Goal: Entertainment & Leisure: Consume media (video, audio)

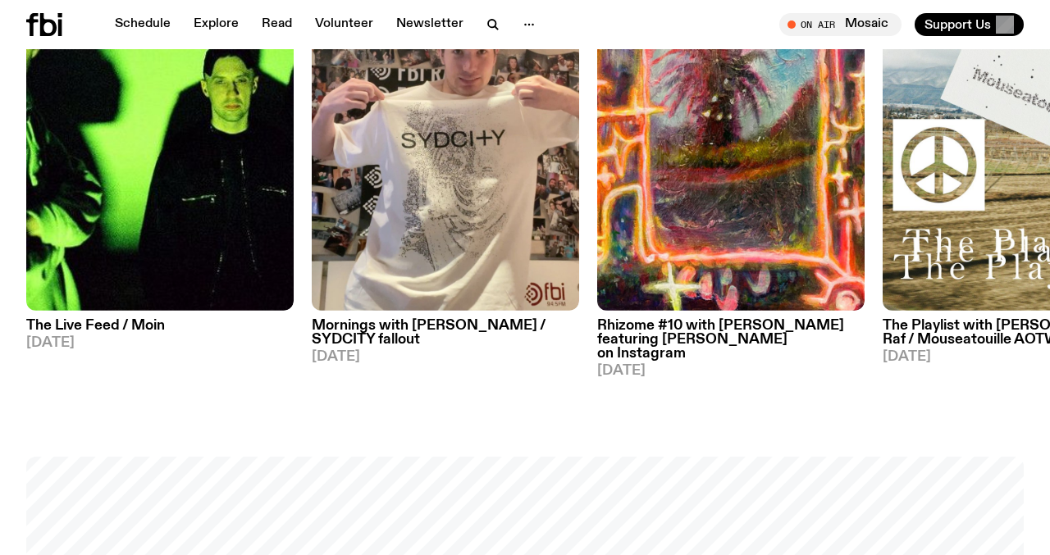
scroll to position [834, 0]
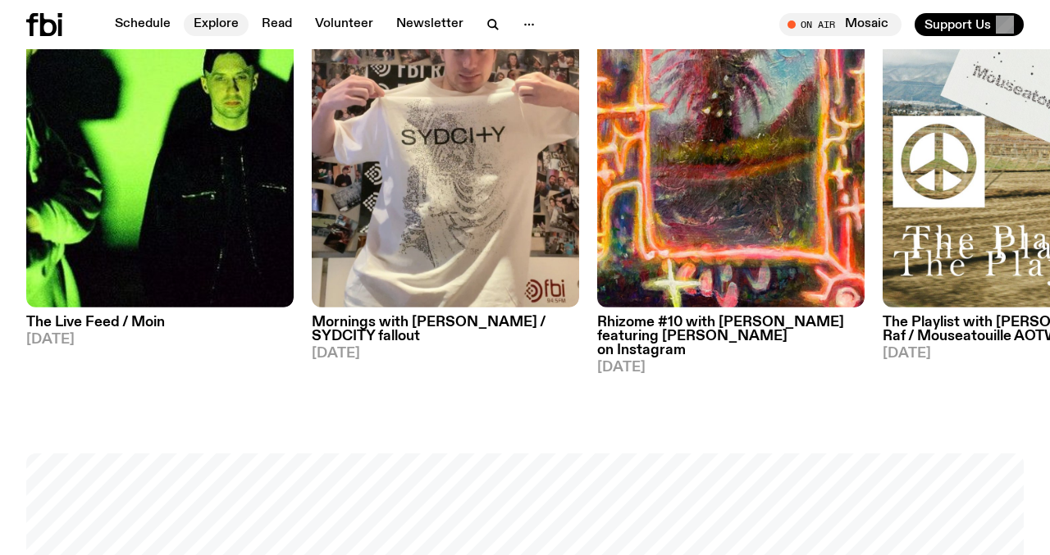
click at [209, 32] on link "Explore" at bounding box center [216, 24] width 65 height 23
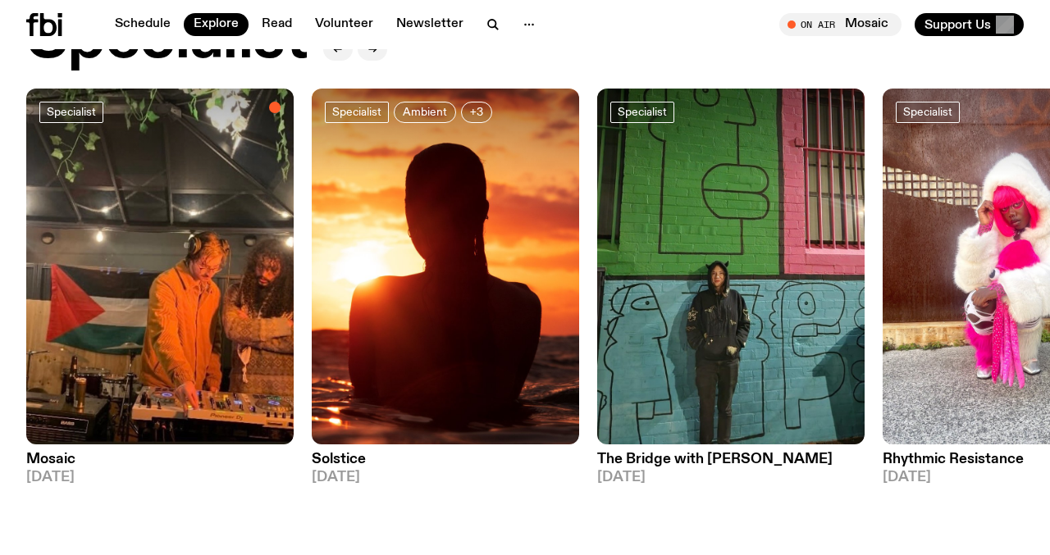
scroll to position [1256, 0]
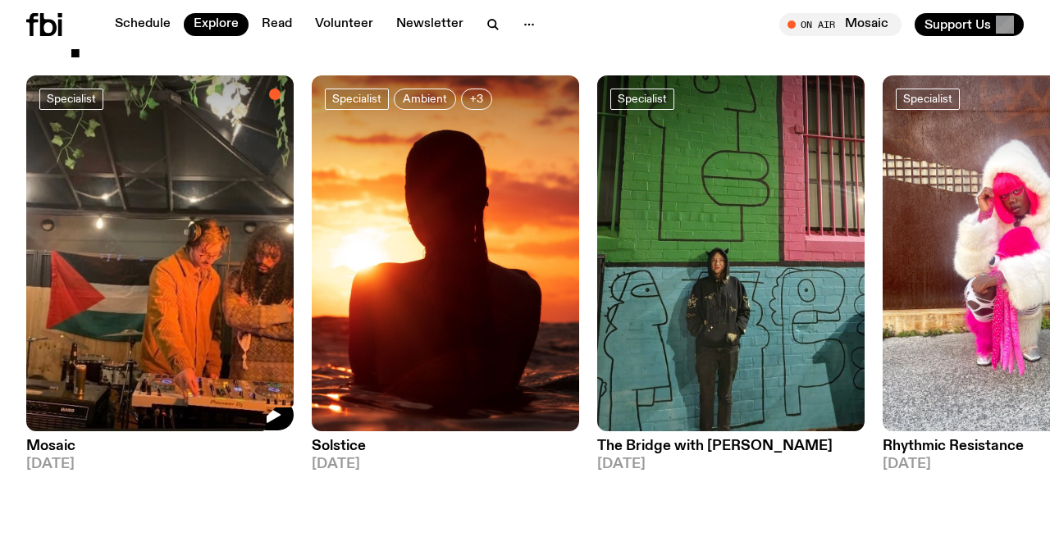
click at [156, 222] on img at bounding box center [159, 253] width 267 height 357
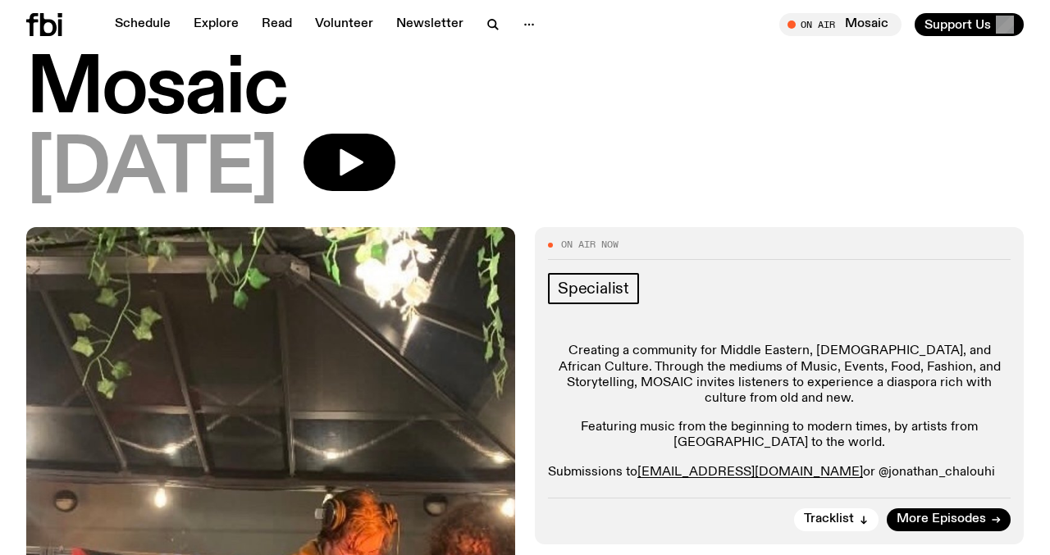
scroll to position [16, 0]
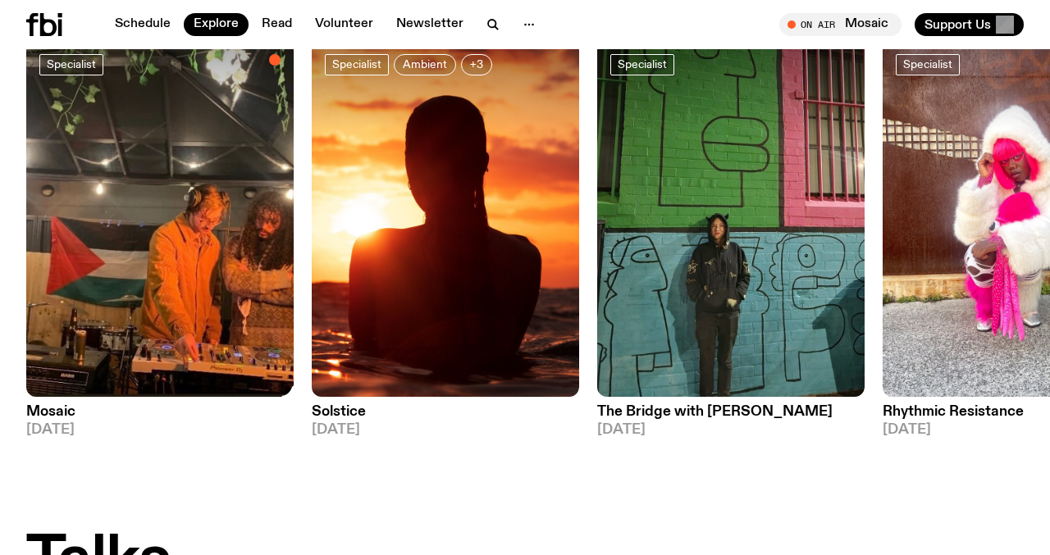
scroll to position [1284, 0]
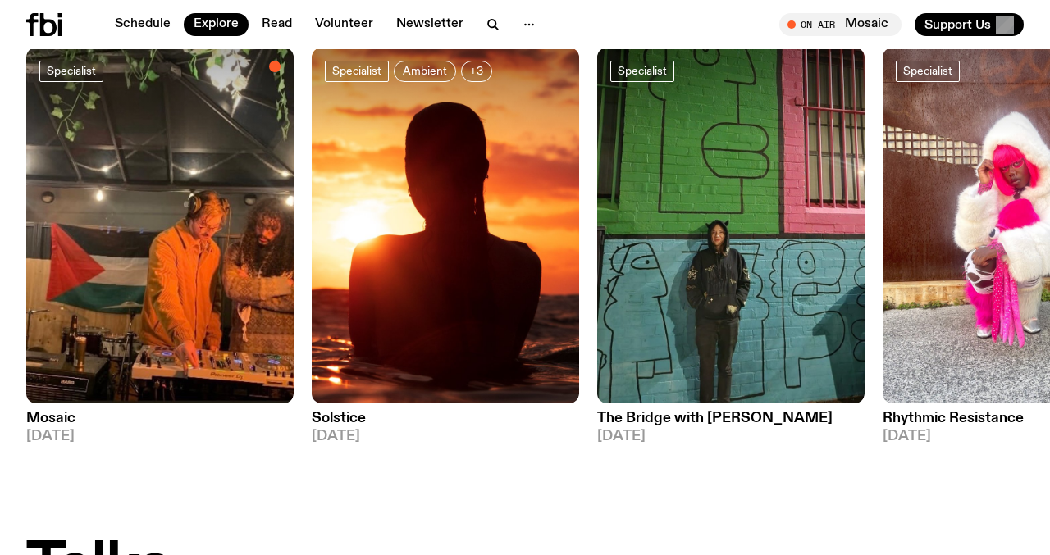
click at [418, 240] on img at bounding box center [445, 226] width 267 height 357
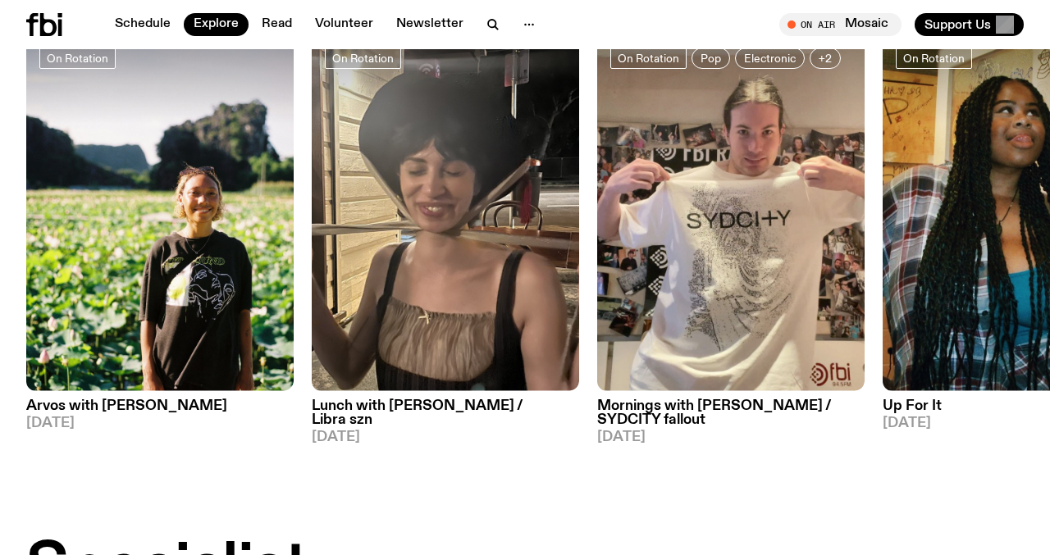
scroll to position [709, 0]
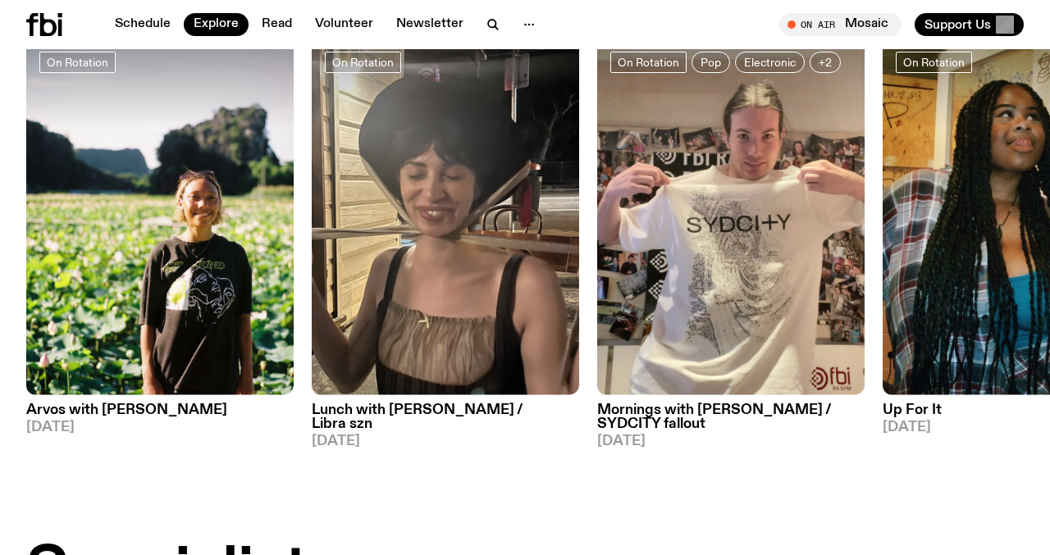
click at [185, 171] on img at bounding box center [159, 217] width 267 height 357
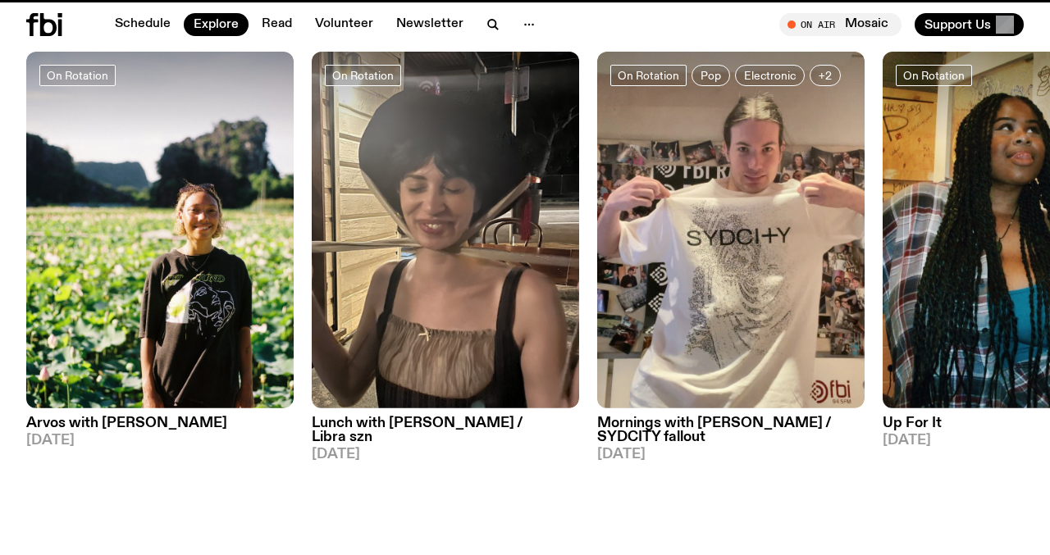
scroll to position [696, 0]
